Goal: Task Accomplishment & Management: Use online tool/utility

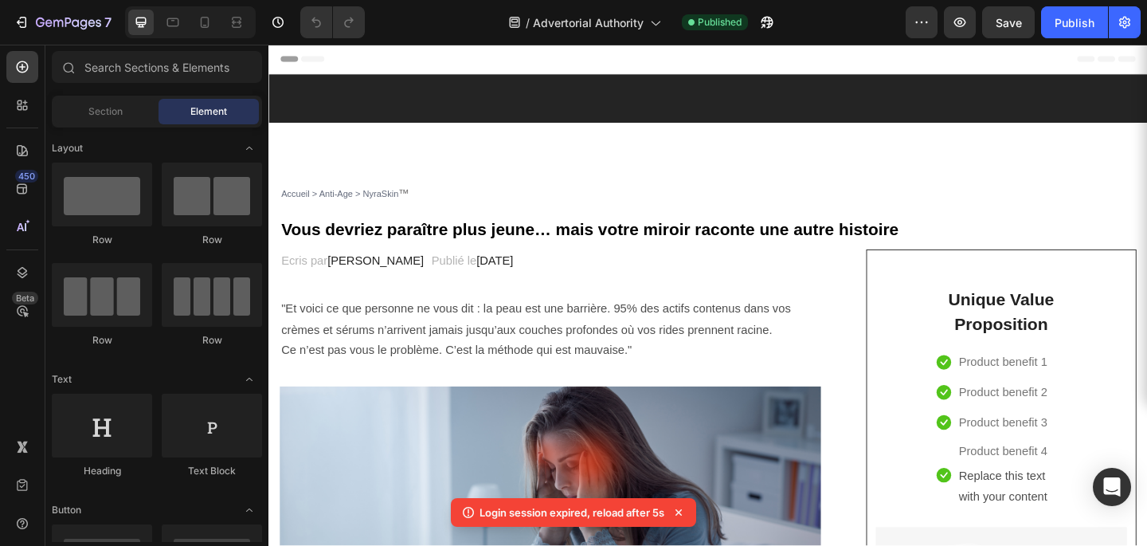
scroll to position [555, 0]
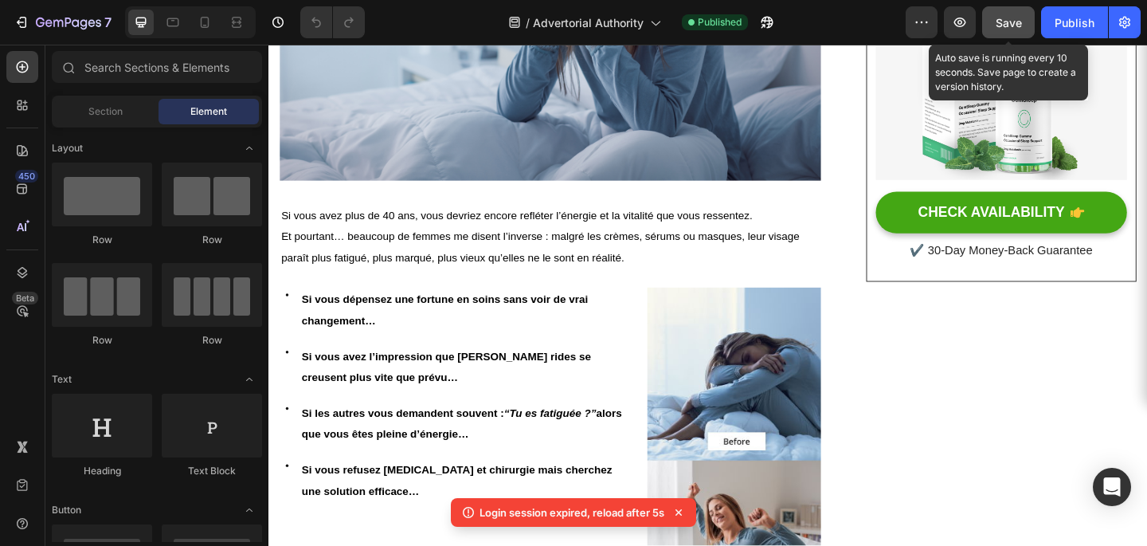
click at [999, 14] on div "Save" at bounding box center [1009, 22] width 26 height 17
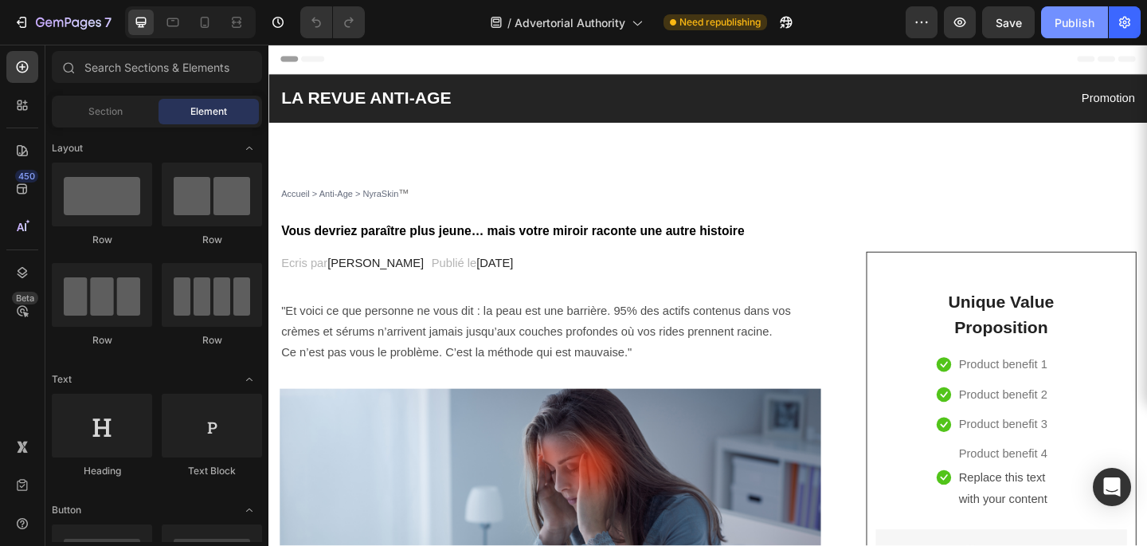
click at [1058, 11] on button "Publish" at bounding box center [1074, 22] width 67 height 32
